Goal: Information Seeking & Learning: Learn about a topic

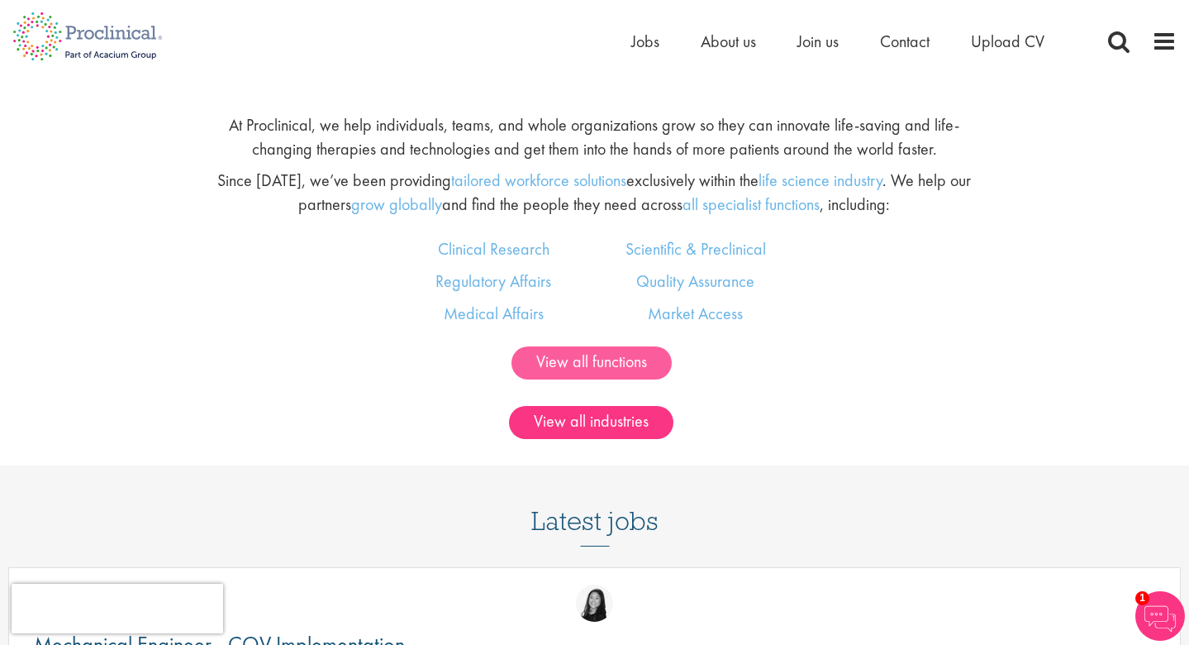
scroll to position [1019, 0]
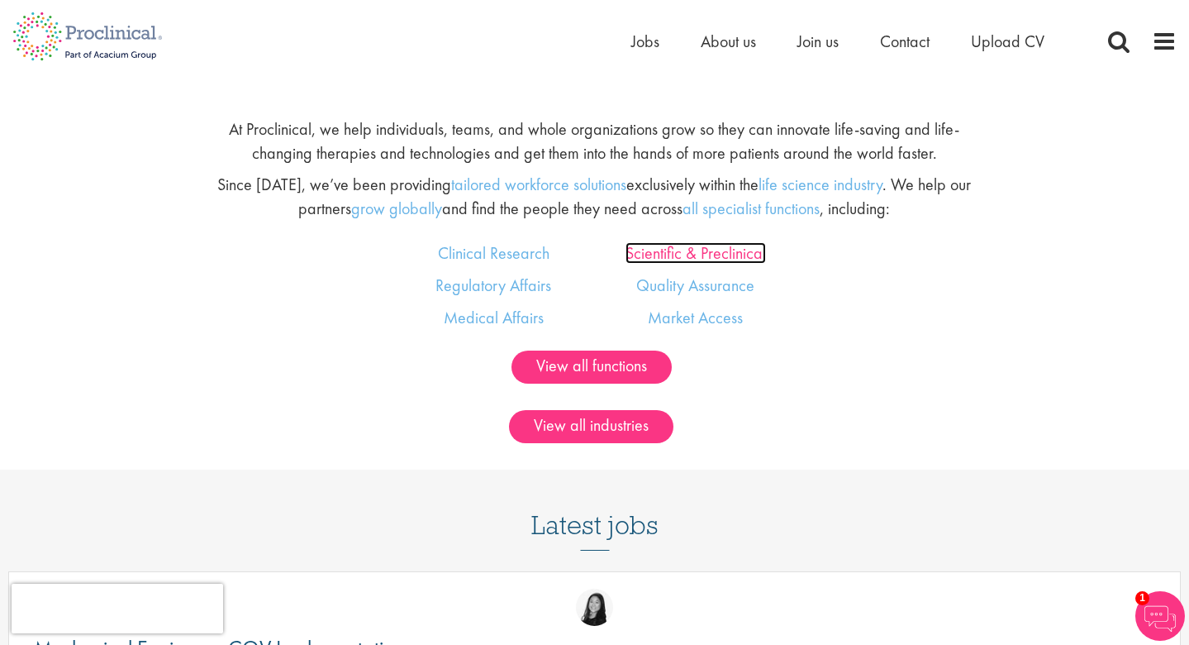
click at [658, 255] on link "Scientific & Preclinical" at bounding box center [696, 252] width 140 height 21
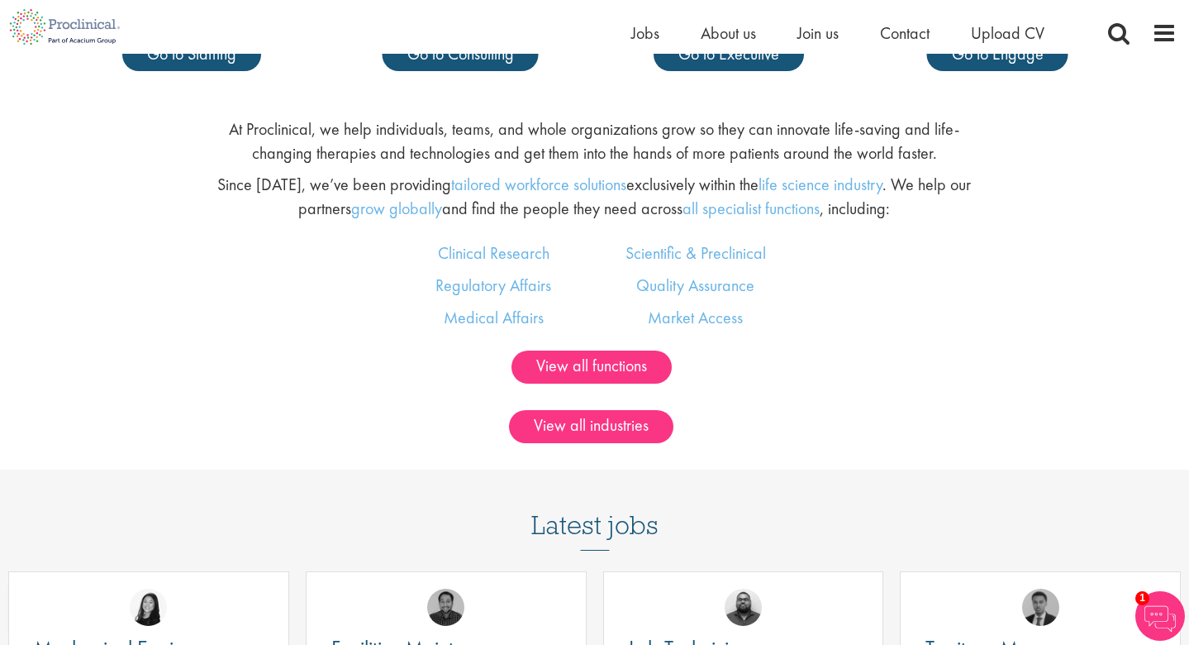
scroll to position [998, 0]
click at [526, 260] on link "Clinical Research" at bounding box center [494, 252] width 112 height 21
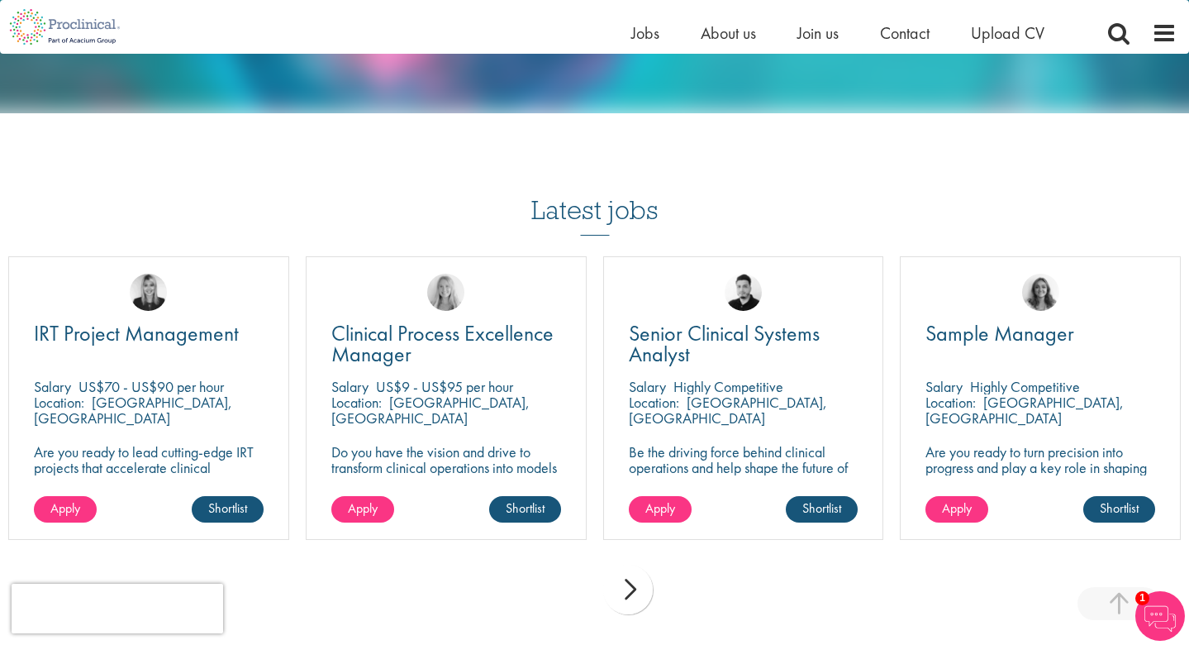
scroll to position [1857, 0]
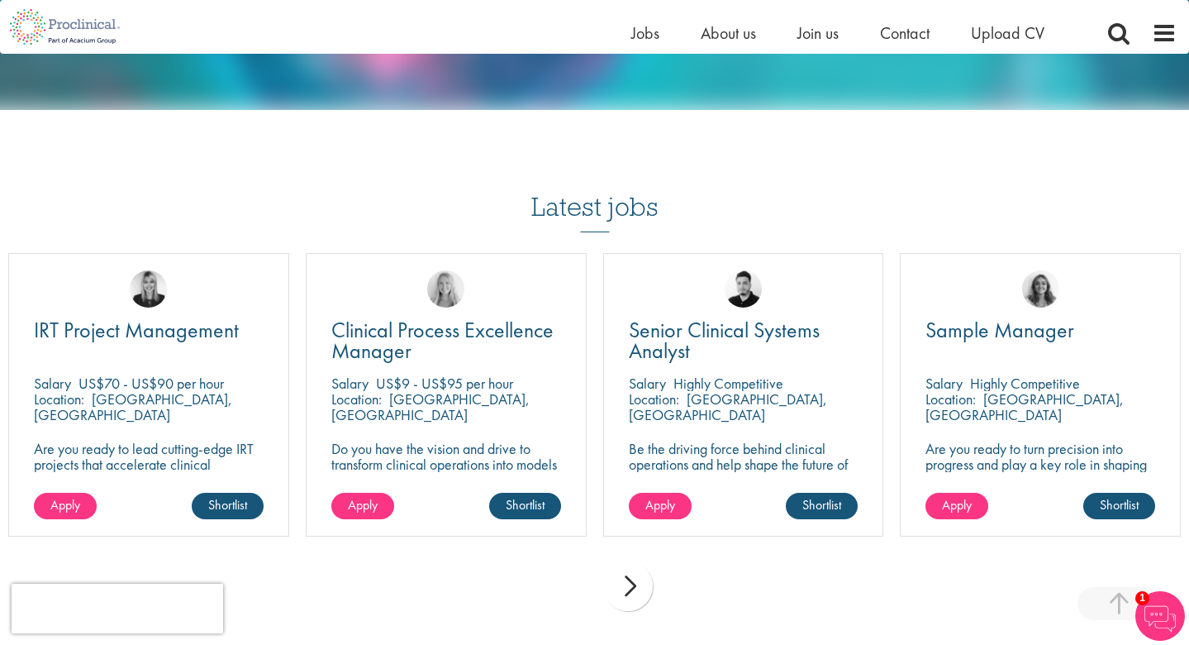
click at [632, 561] on div "next" at bounding box center [628, 586] width 50 height 50
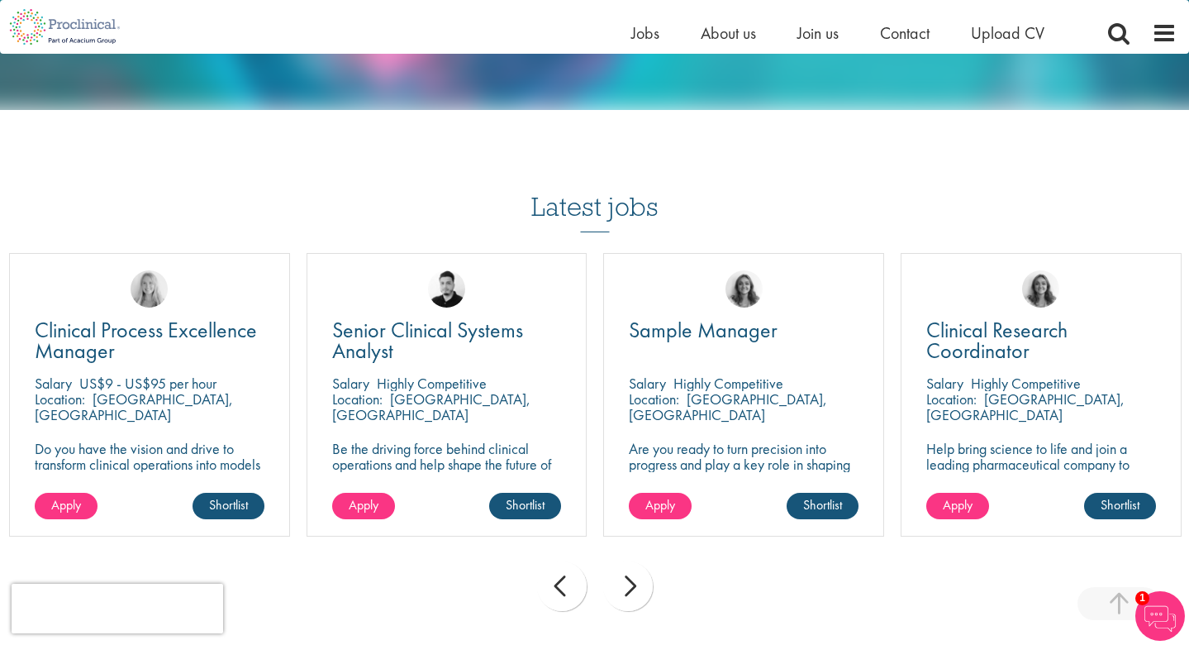
click at [632, 561] on div "next" at bounding box center [628, 586] width 50 height 50
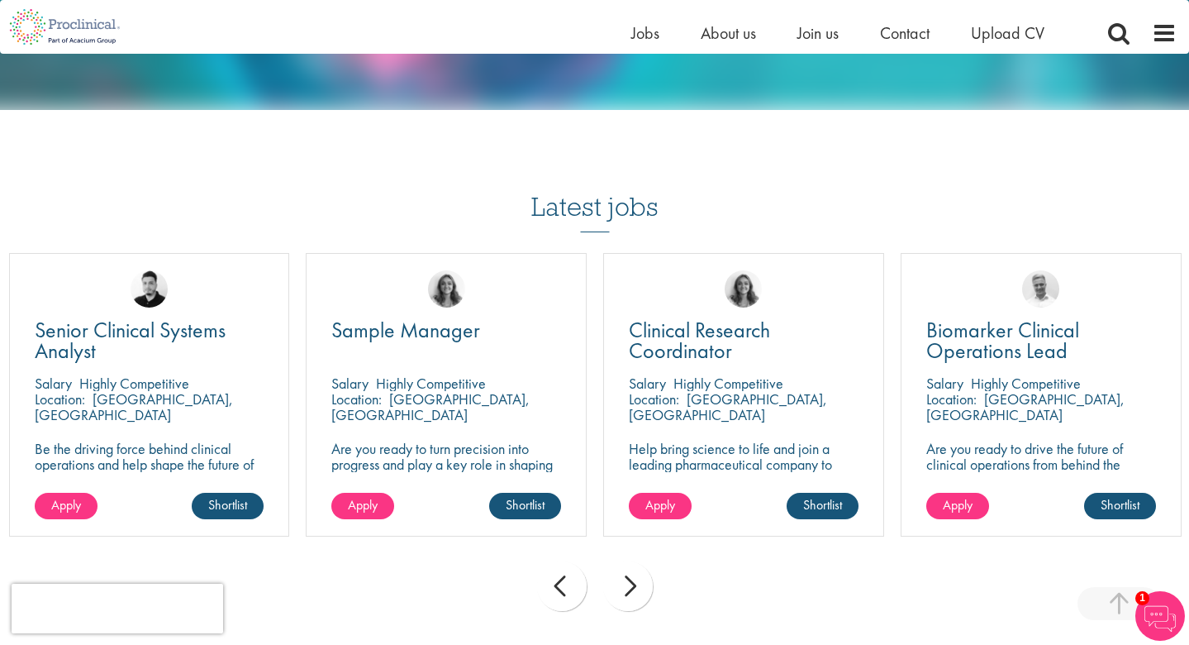
click at [632, 561] on div "next" at bounding box center [628, 586] width 50 height 50
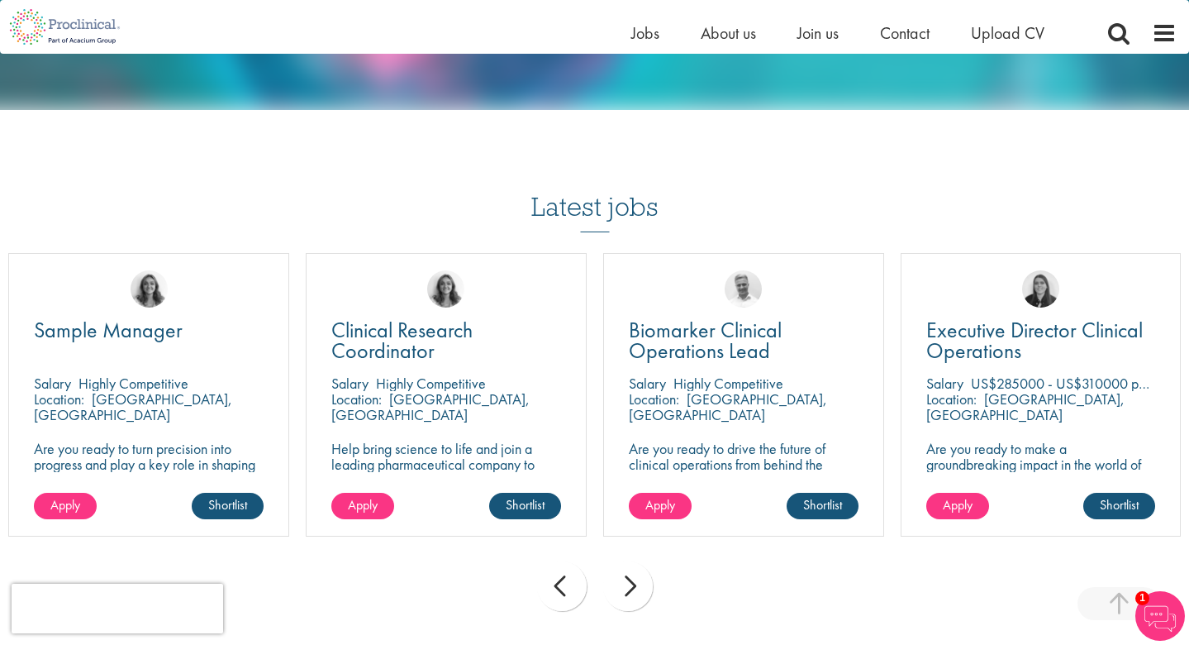
click at [632, 561] on div "next" at bounding box center [628, 586] width 50 height 50
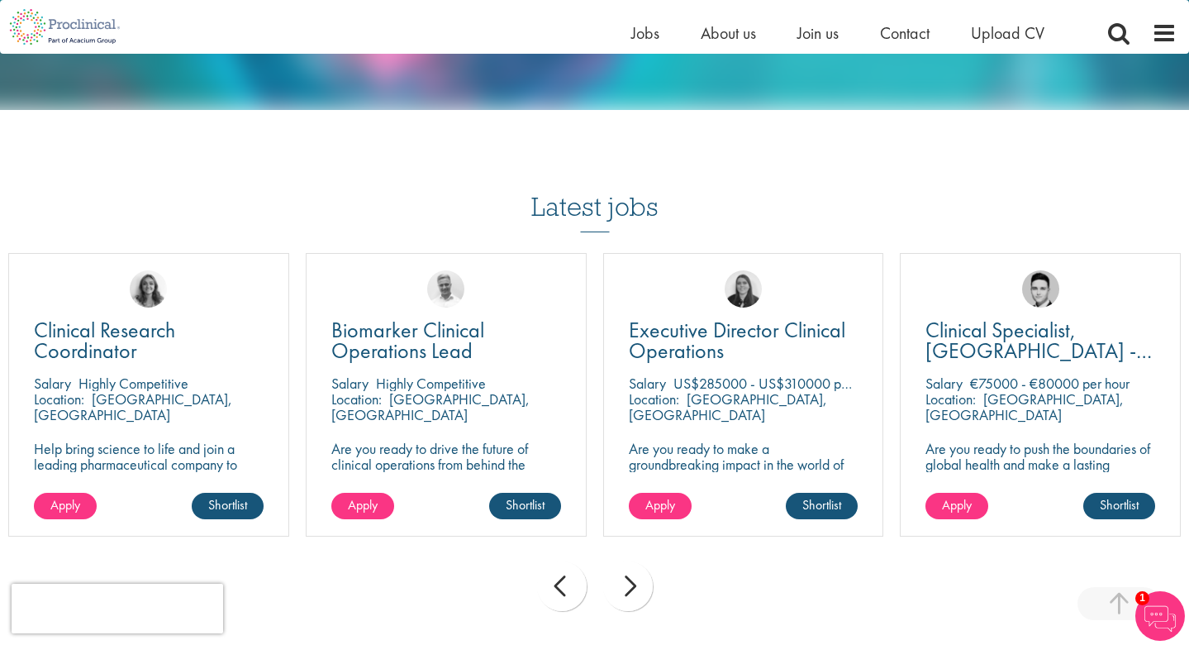
click at [632, 561] on div "next" at bounding box center [628, 586] width 50 height 50
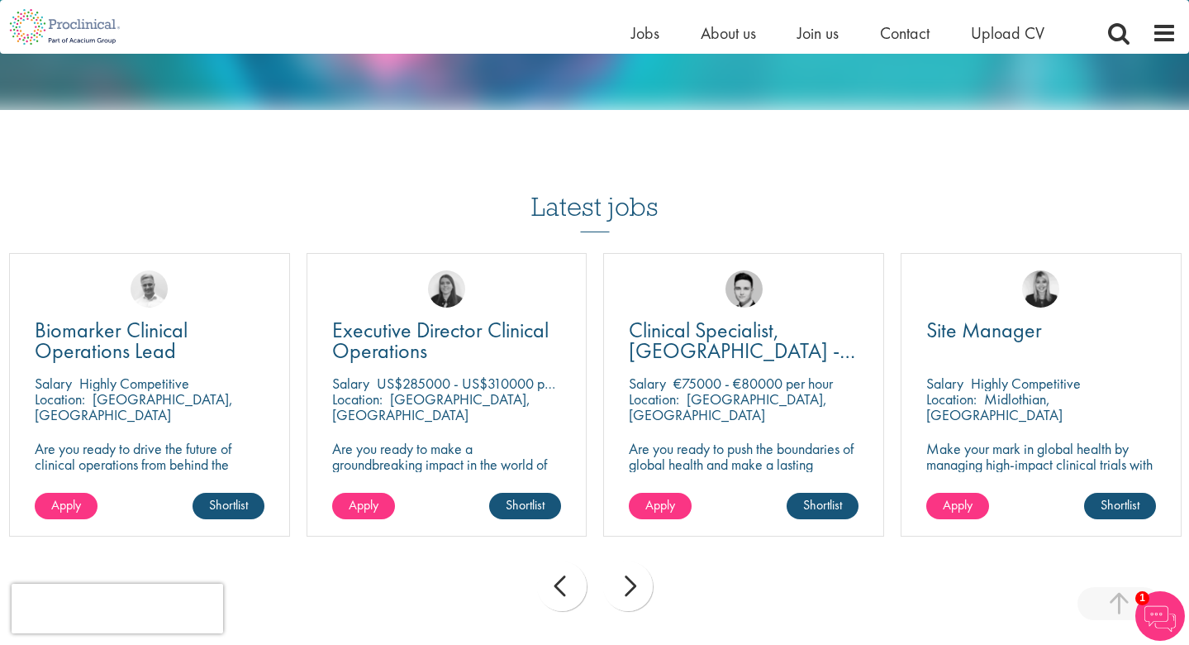
click at [632, 561] on div "next" at bounding box center [628, 586] width 50 height 50
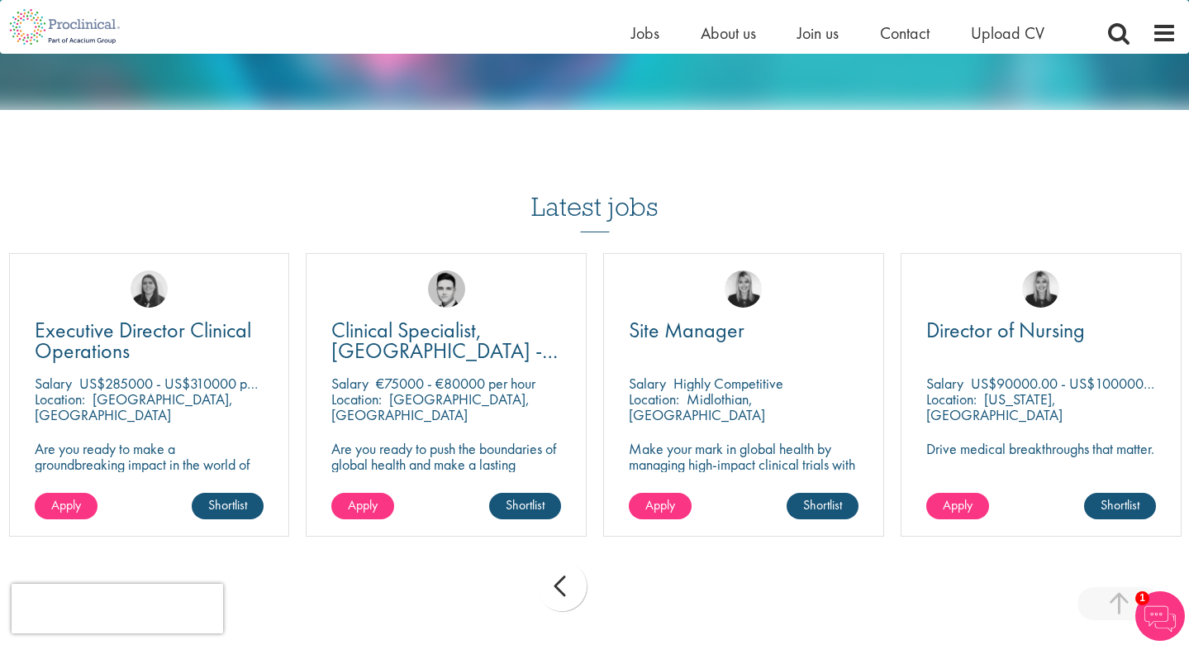
click at [632, 553] on div "prev next" at bounding box center [594, 589] width 1189 height 72
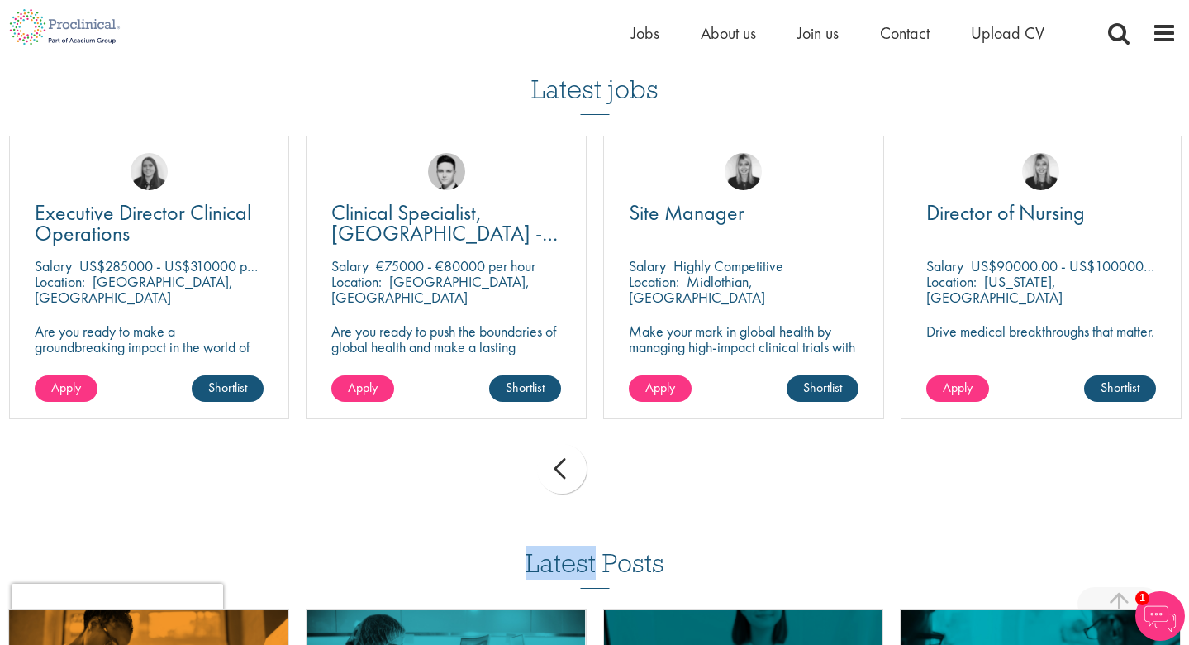
scroll to position [1972, 0]
